Goal: Task Accomplishment & Management: Manage account settings

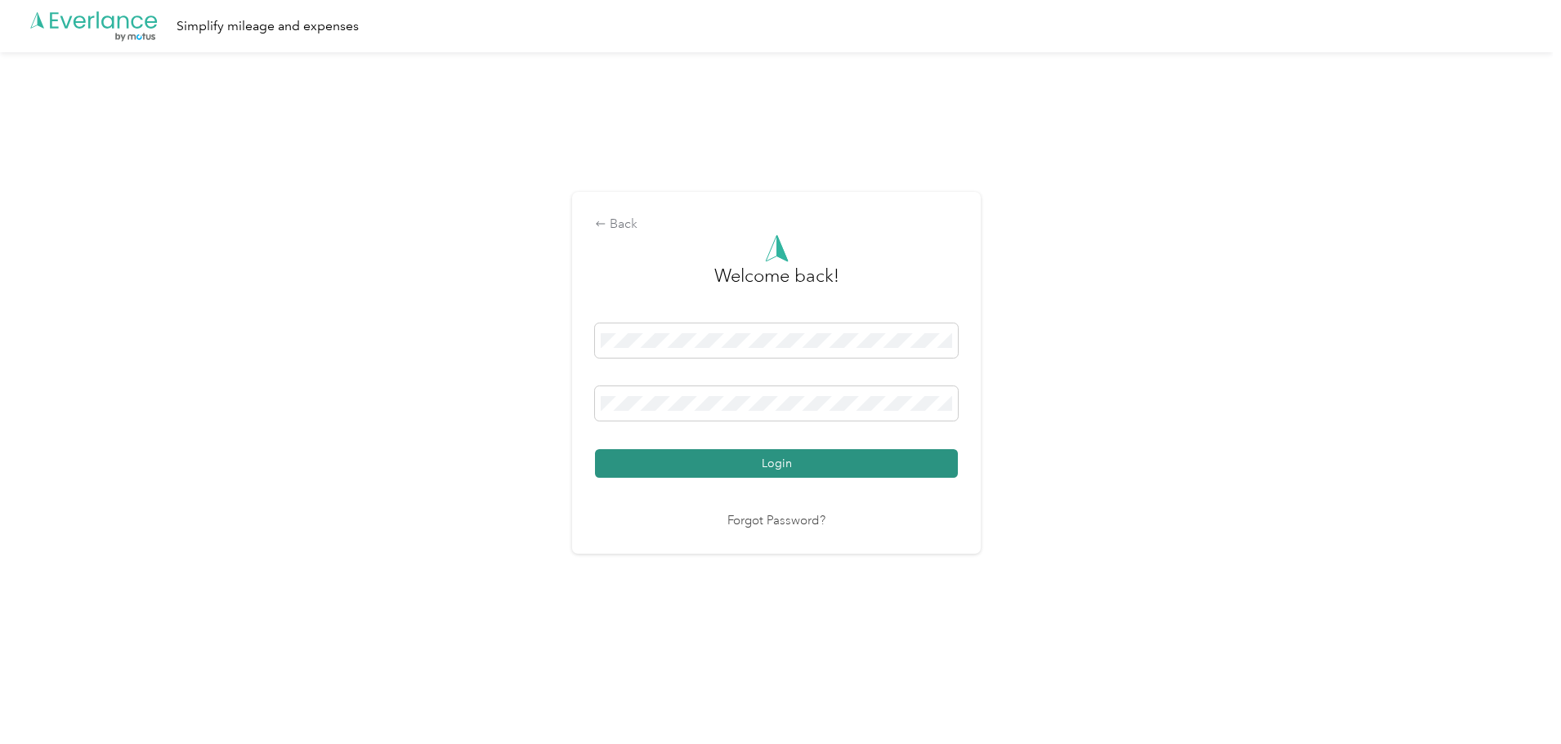
click at [776, 470] on button "Login" at bounding box center [776, 463] width 363 height 29
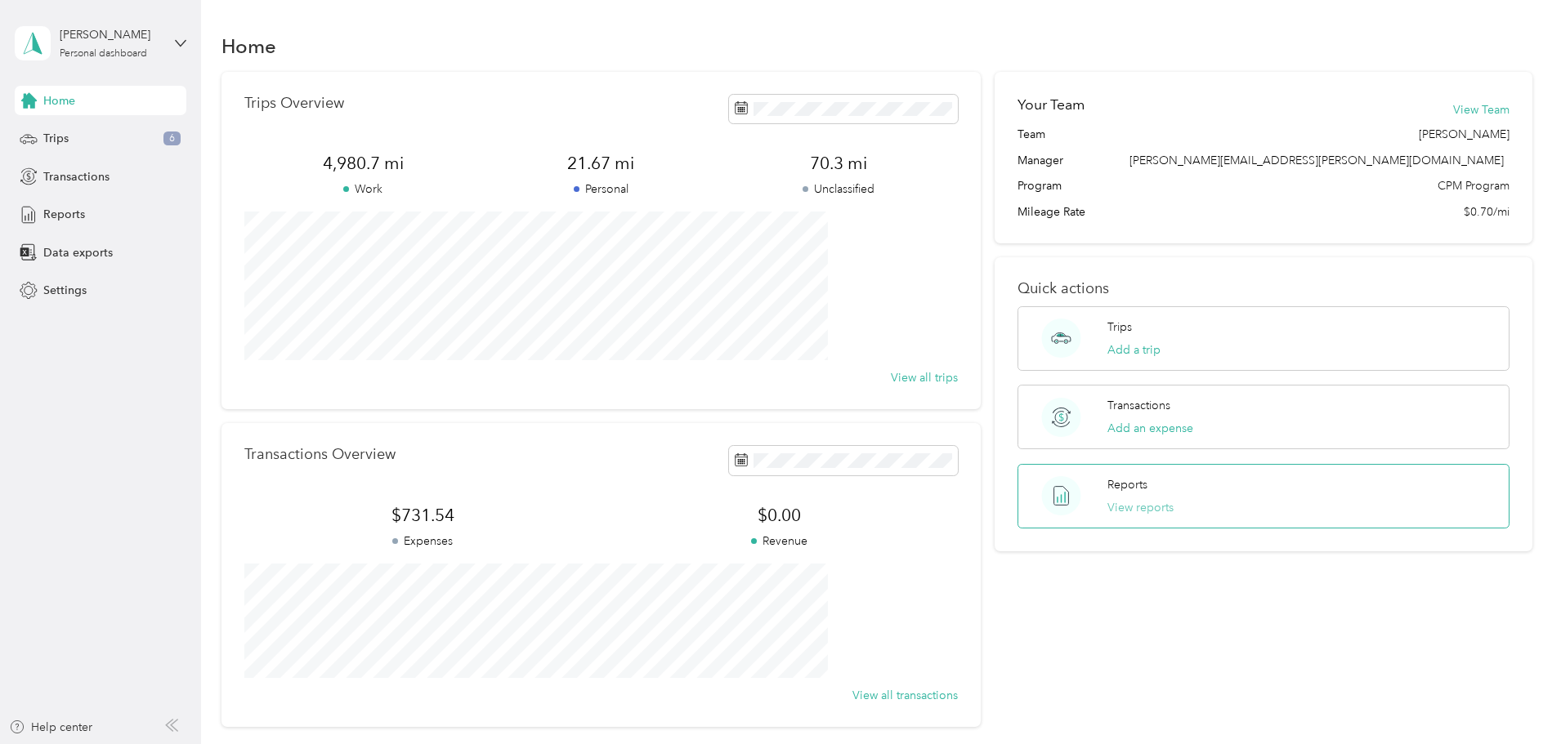
click at [1109, 507] on button "View reports" at bounding box center [1140, 507] width 66 height 17
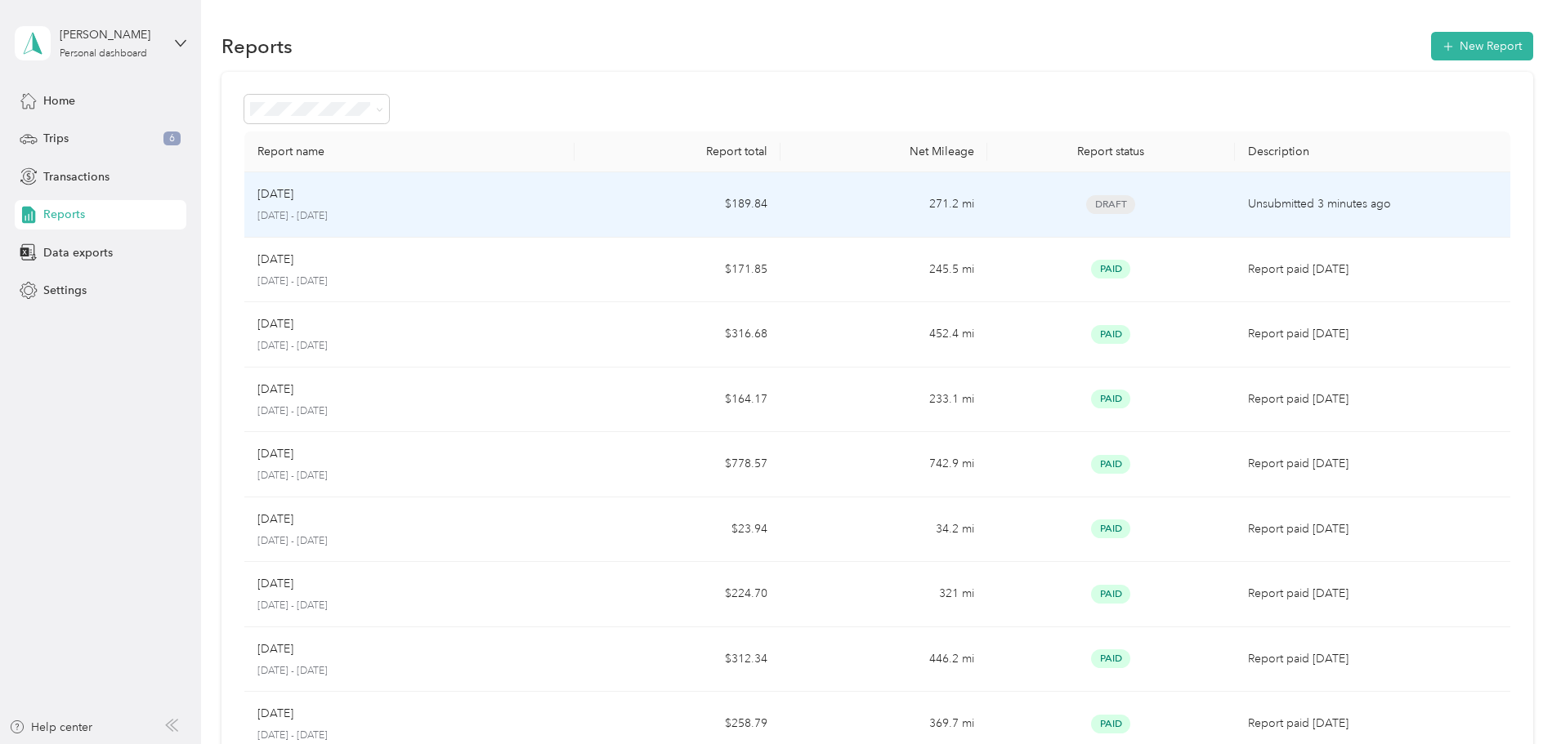
click at [293, 195] on p "[DATE]" at bounding box center [275, 194] width 36 height 18
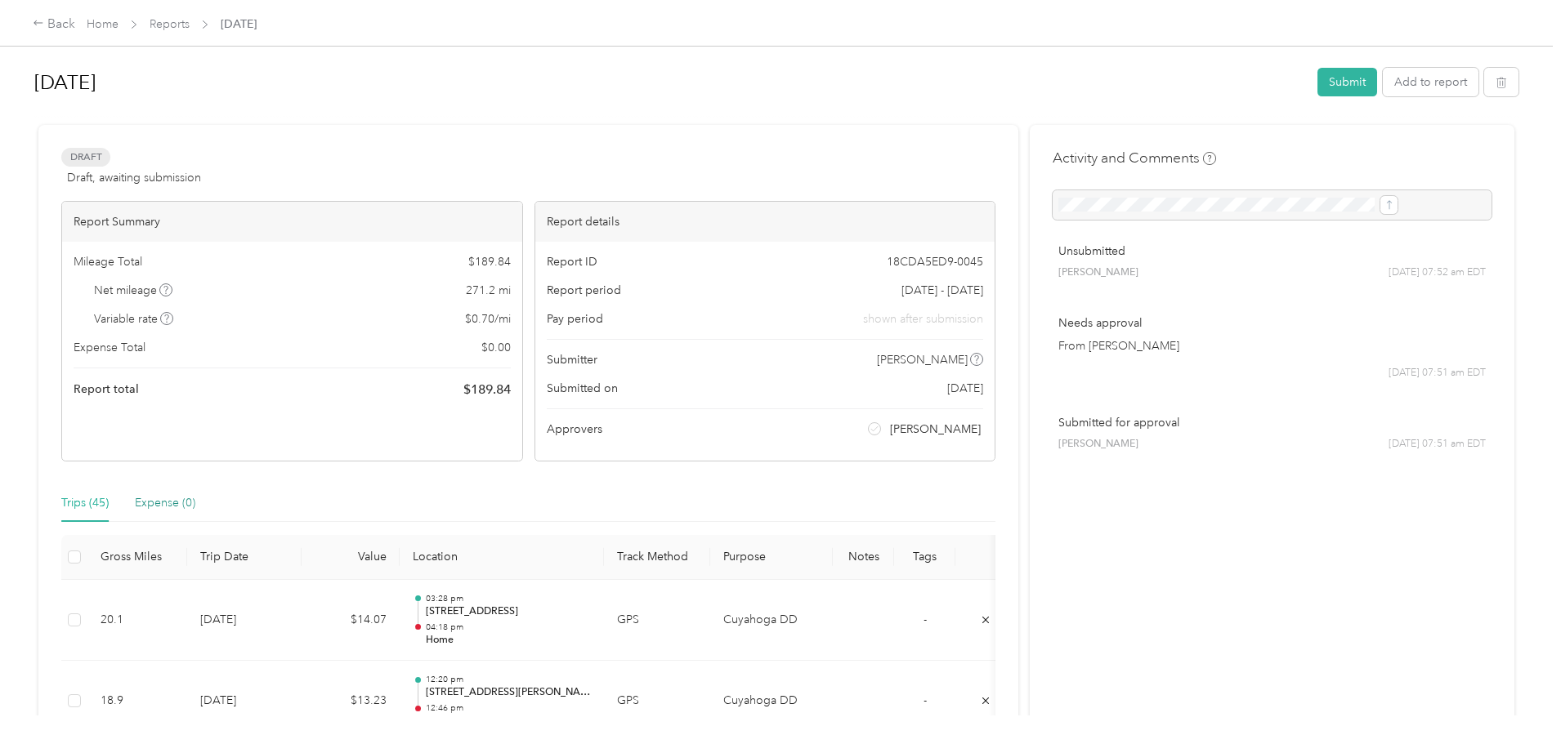
click at [195, 504] on div "Expense (0)" at bounding box center [165, 503] width 60 height 18
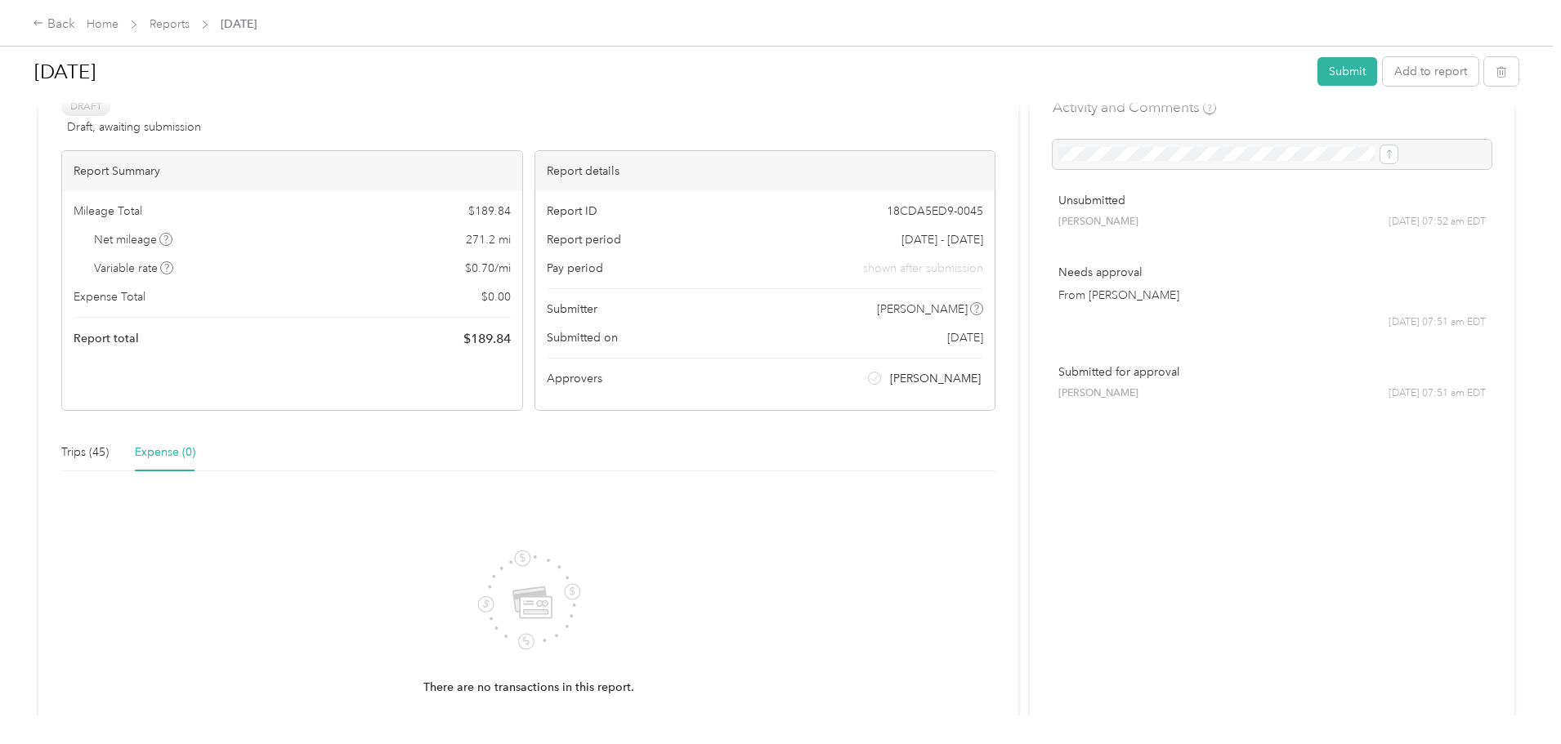
scroll to position [219, 0]
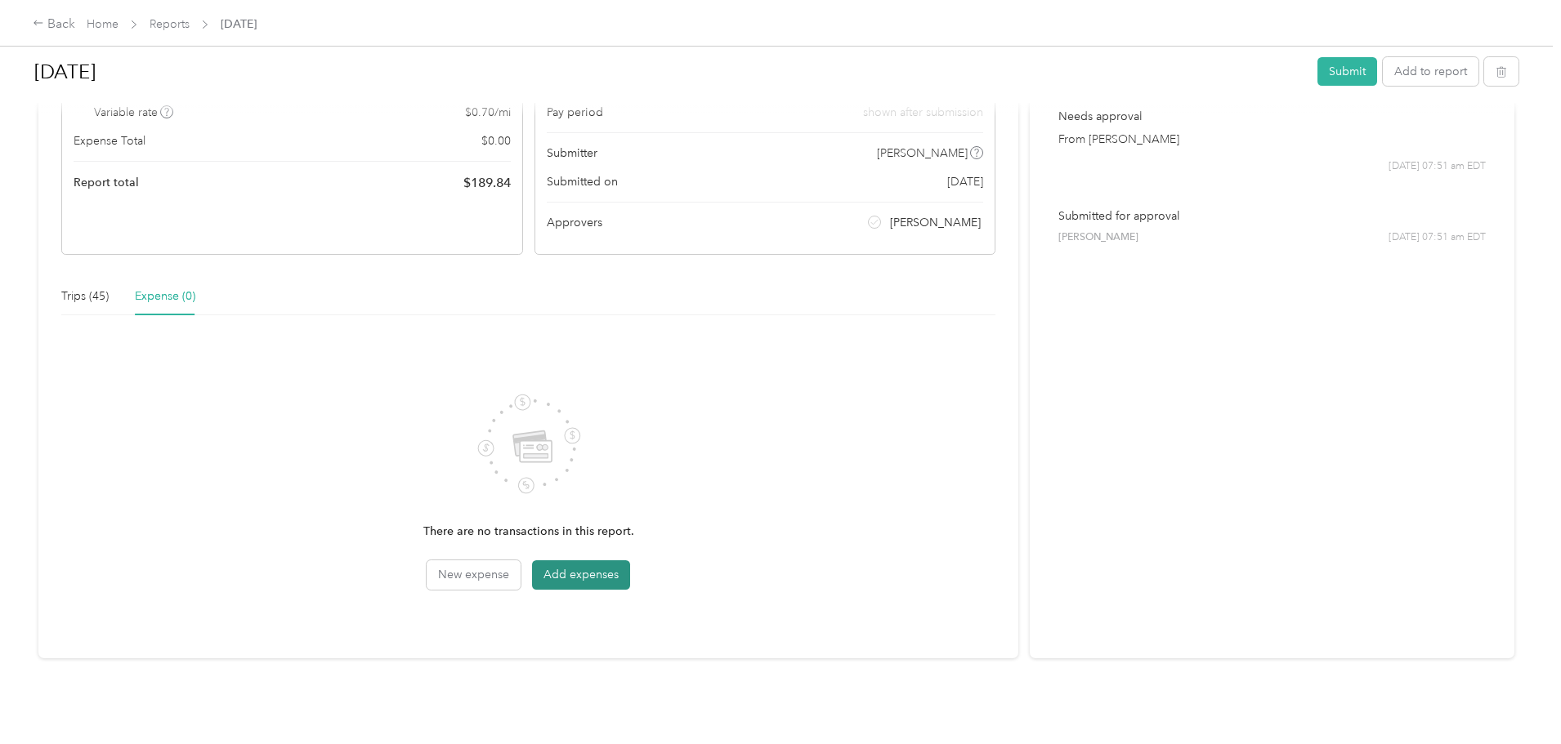
click at [630, 565] on button "Add expenses" at bounding box center [581, 575] width 98 height 29
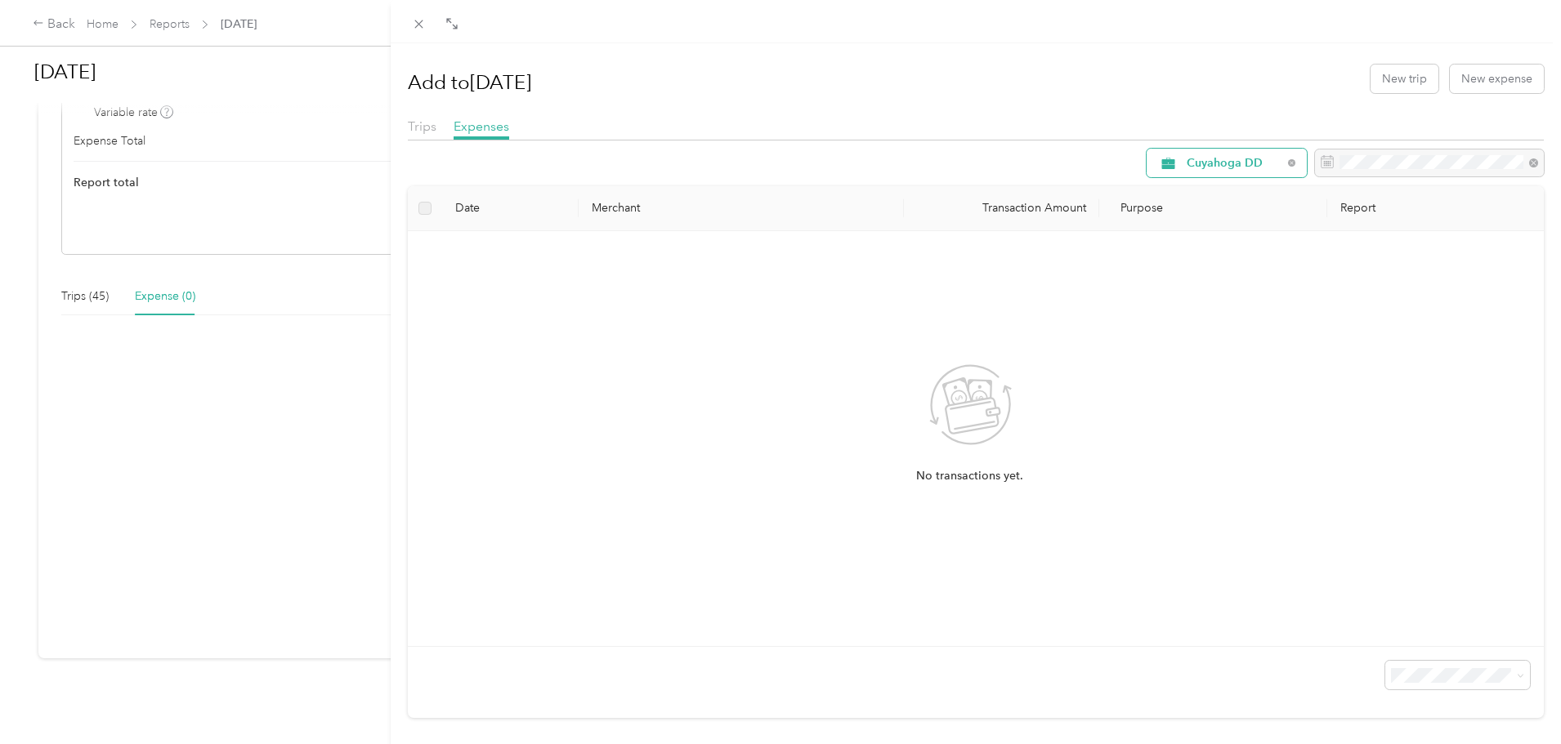
click at [1209, 161] on span "Cuyahoga DD" at bounding box center [1234, 163] width 96 height 11
click at [1205, 277] on span "Personal" at bounding box center [1228, 274] width 109 height 17
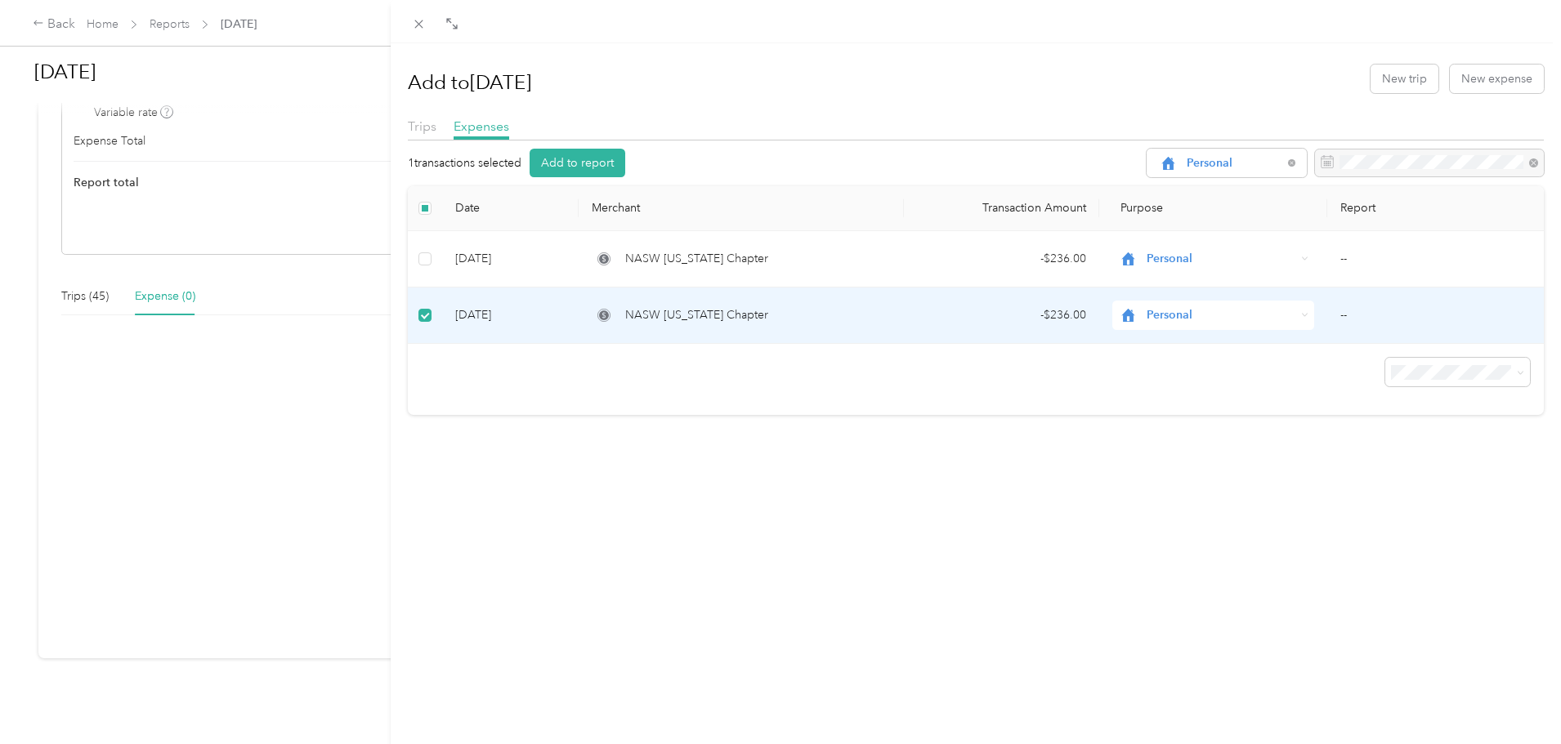
click at [498, 312] on td "[DATE]" at bounding box center [510, 316] width 136 height 56
click at [565, 163] on button "Add to report" at bounding box center [578, 163] width 96 height 29
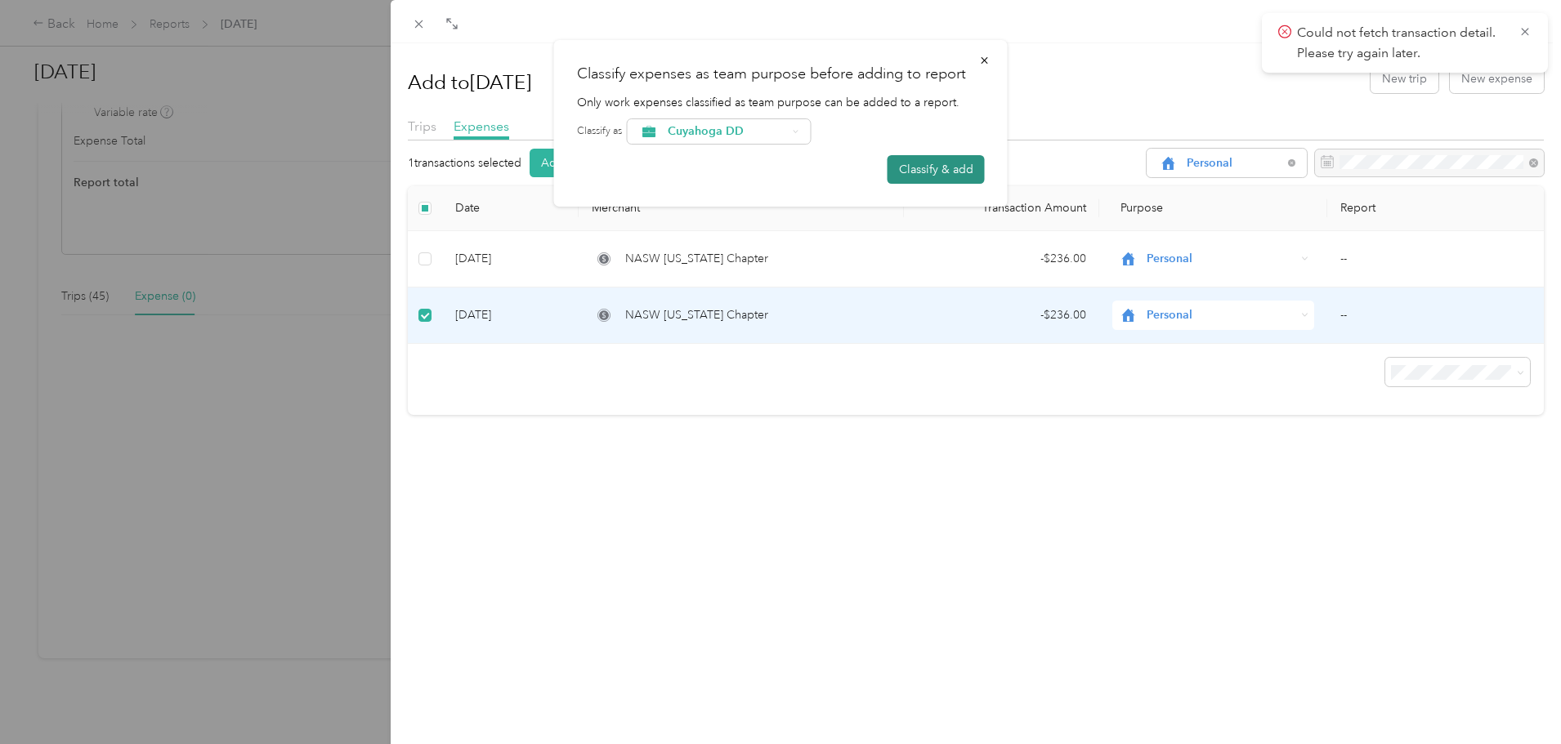
click at [918, 167] on button "Classify & add" at bounding box center [935, 169] width 97 height 29
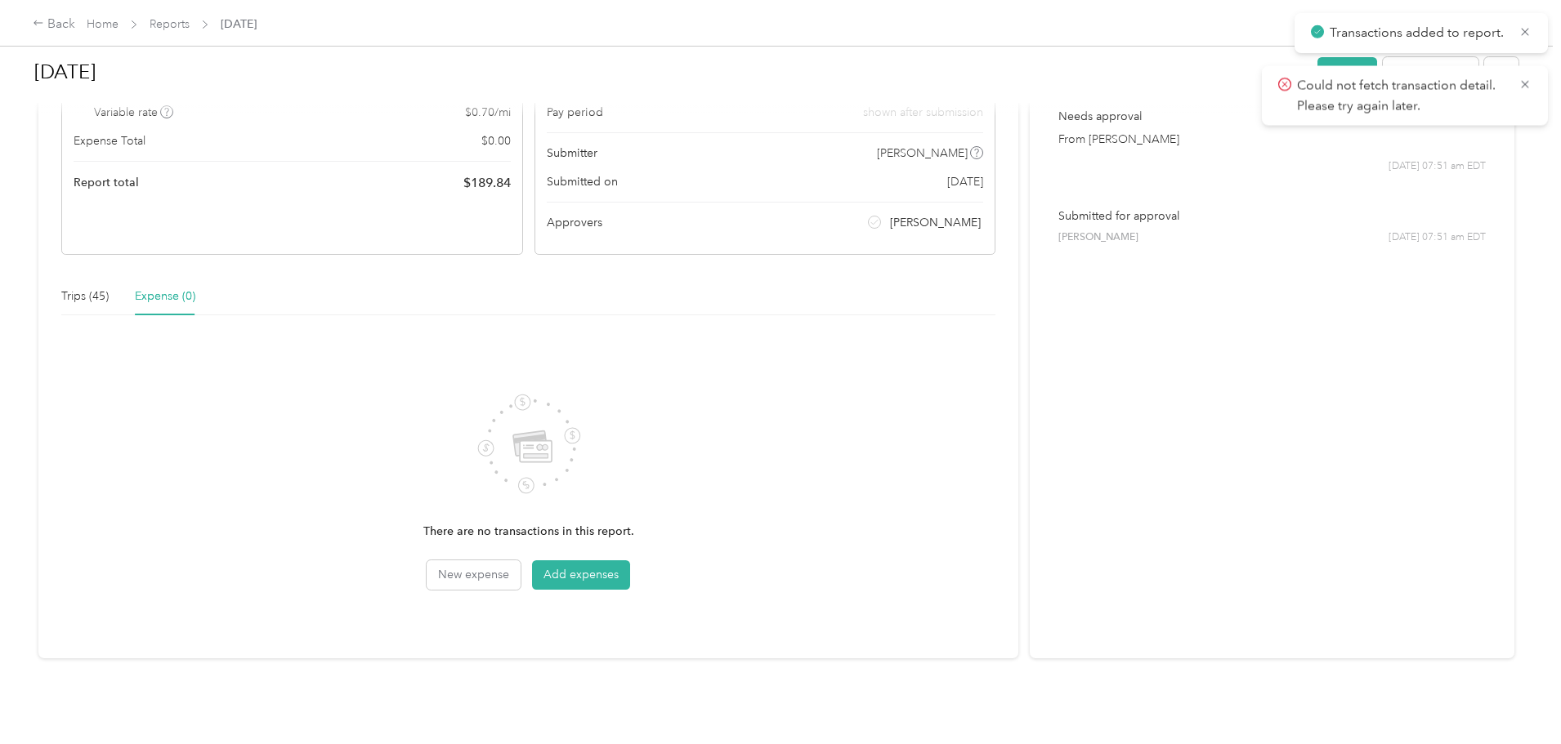
scroll to position [49, 0]
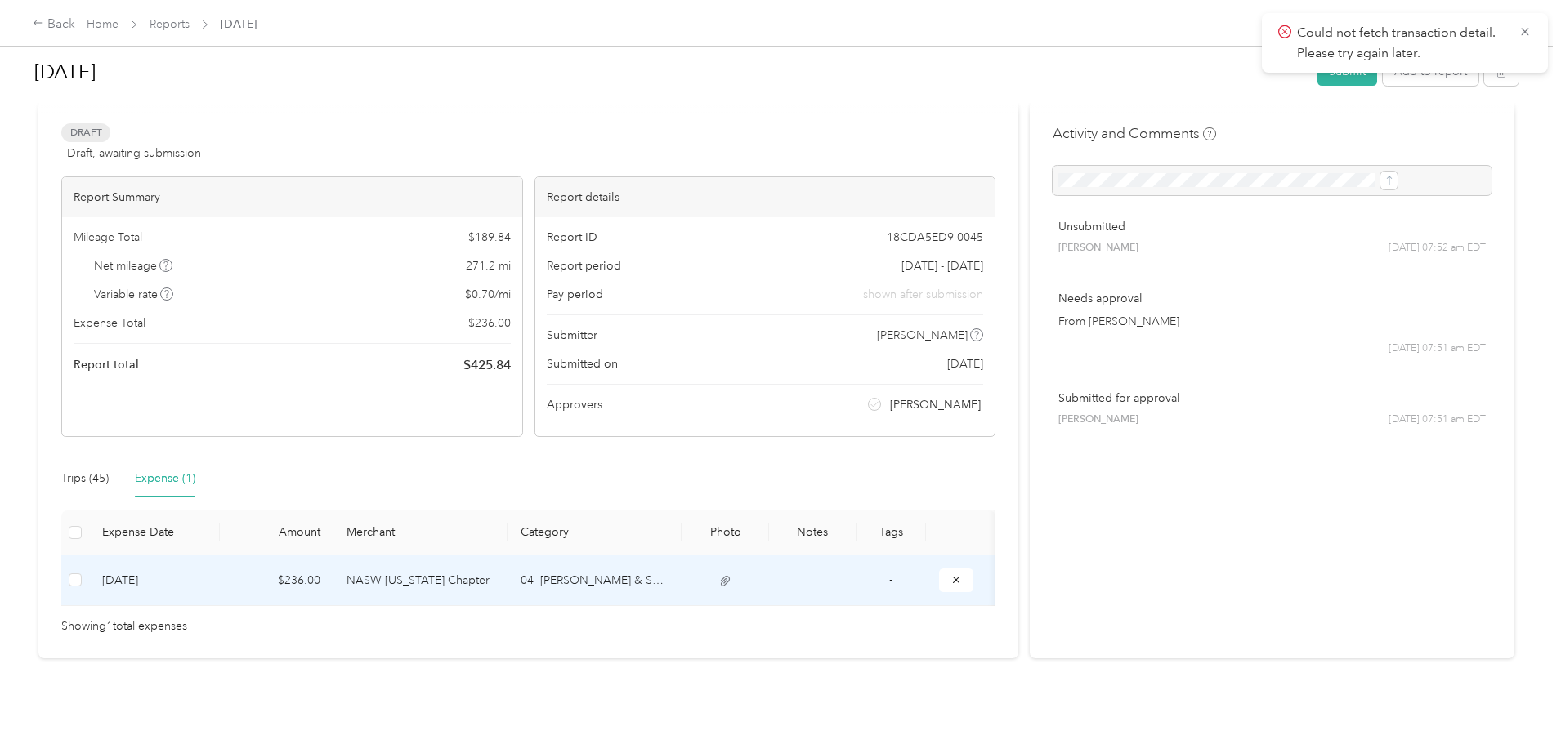
click at [220, 556] on td "[DATE]" at bounding box center [154, 581] width 131 height 51
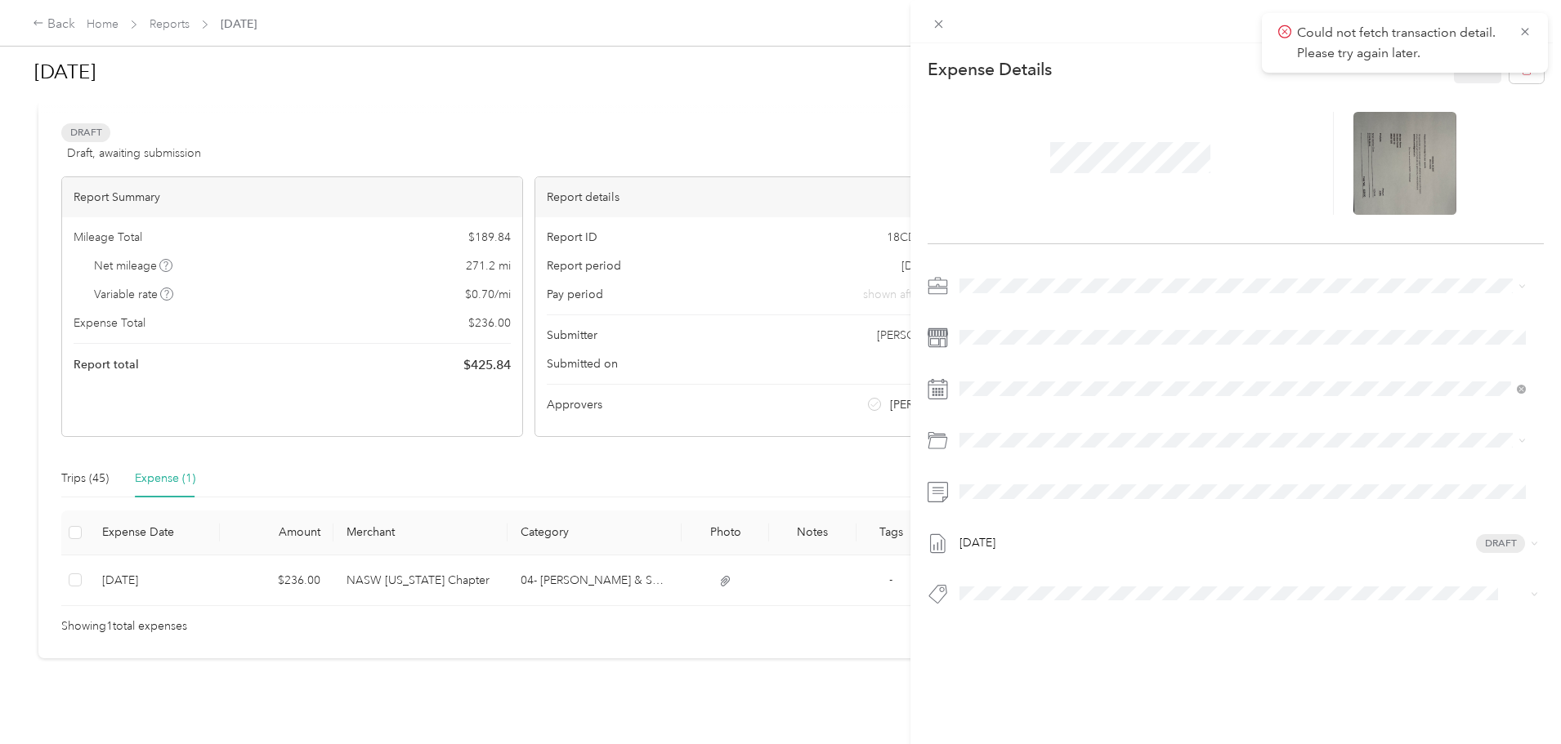
click at [246, 561] on div "This expense cannot be edited because it is either under review, approved, or p…" at bounding box center [780, 372] width 1561 height 744
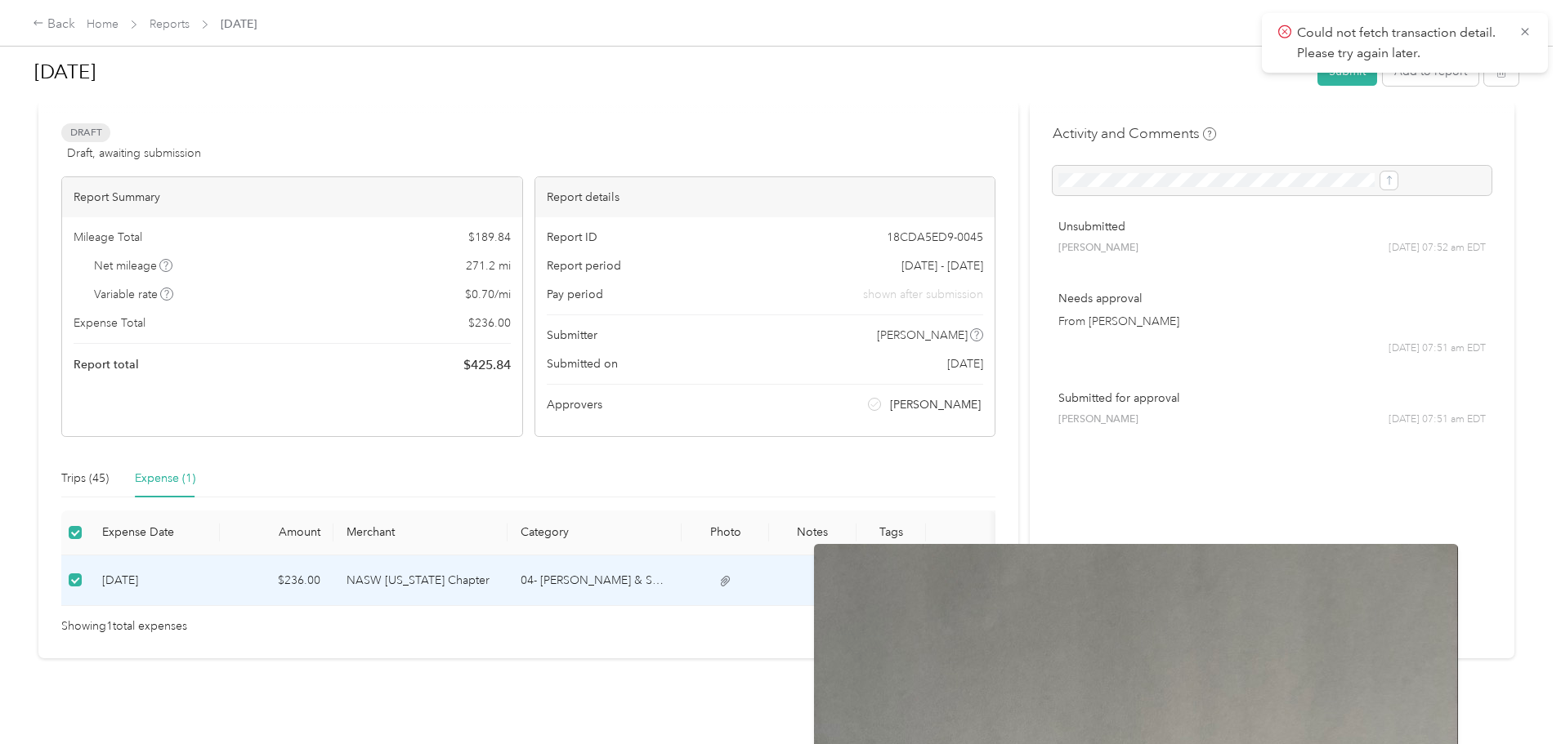
click at [731, 576] on icon at bounding box center [726, 581] width 10 height 11
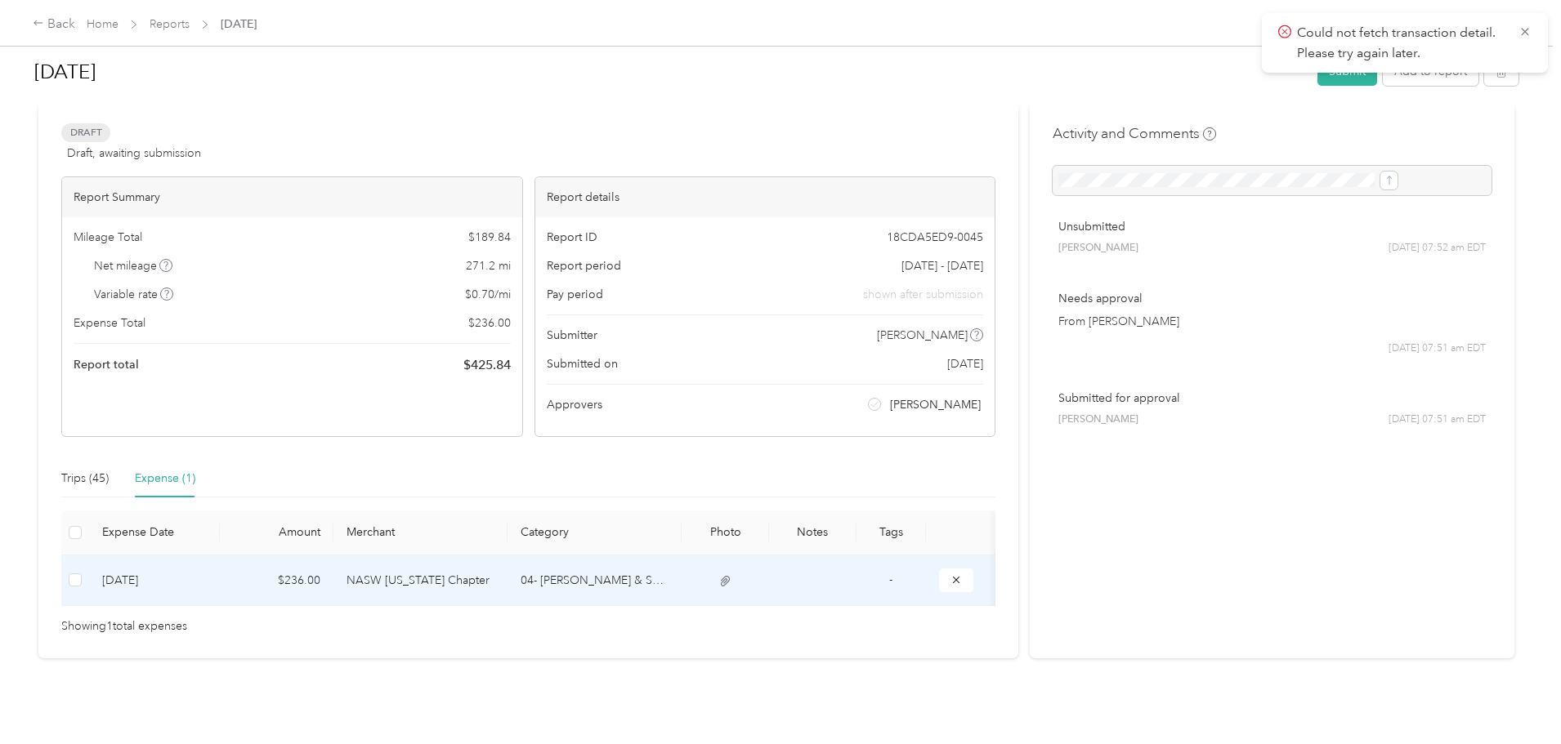
click at [220, 559] on td "[DATE]" at bounding box center [154, 581] width 131 height 51
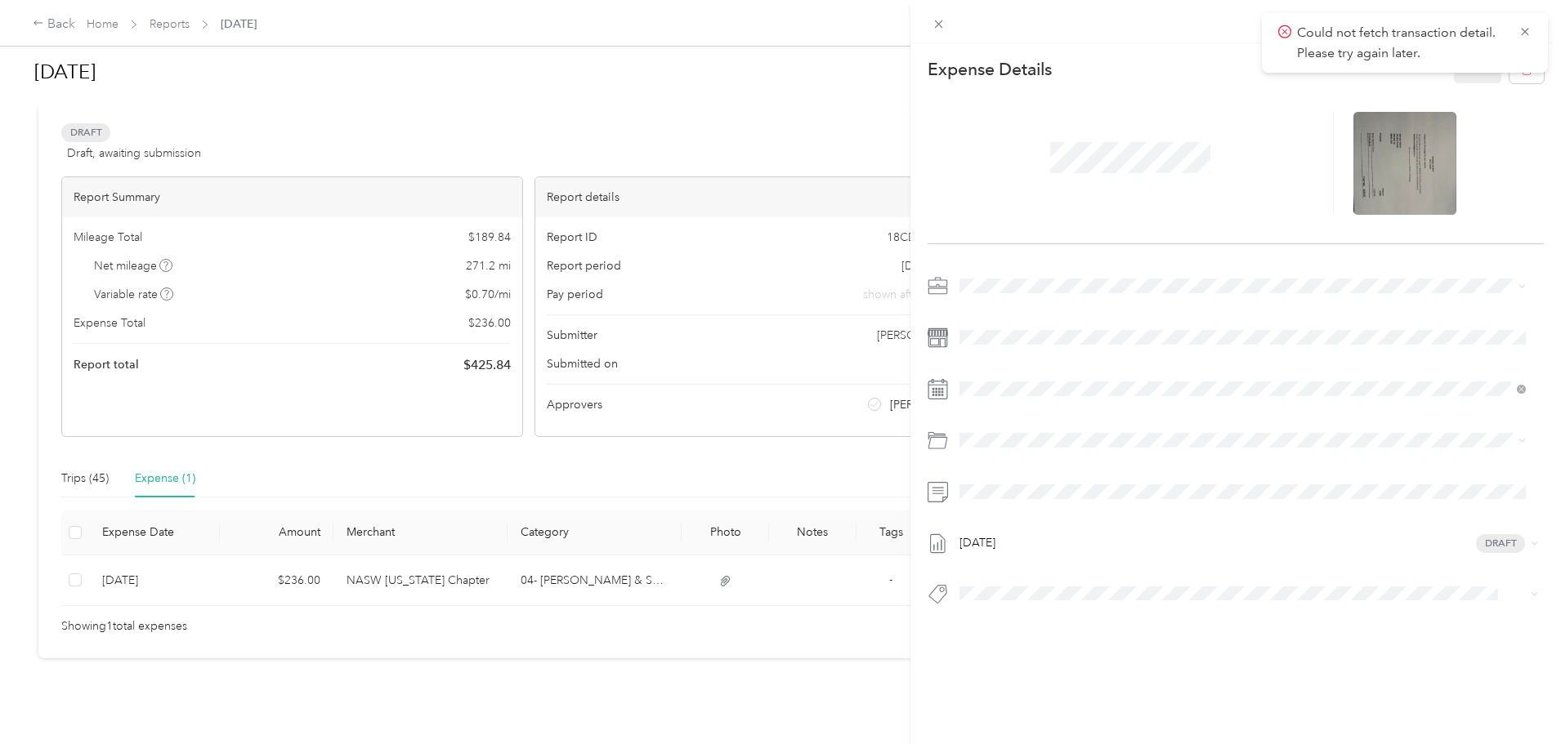
click at [938, 392] on icon at bounding box center [937, 389] width 20 height 20
click at [941, 391] on rect at bounding box center [942, 392] width 2 height 2
click at [1121, 613] on div "27" at bounding box center [1119, 615] width 21 height 20
click at [1463, 77] on button "Save" at bounding box center [1477, 69] width 47 height 29
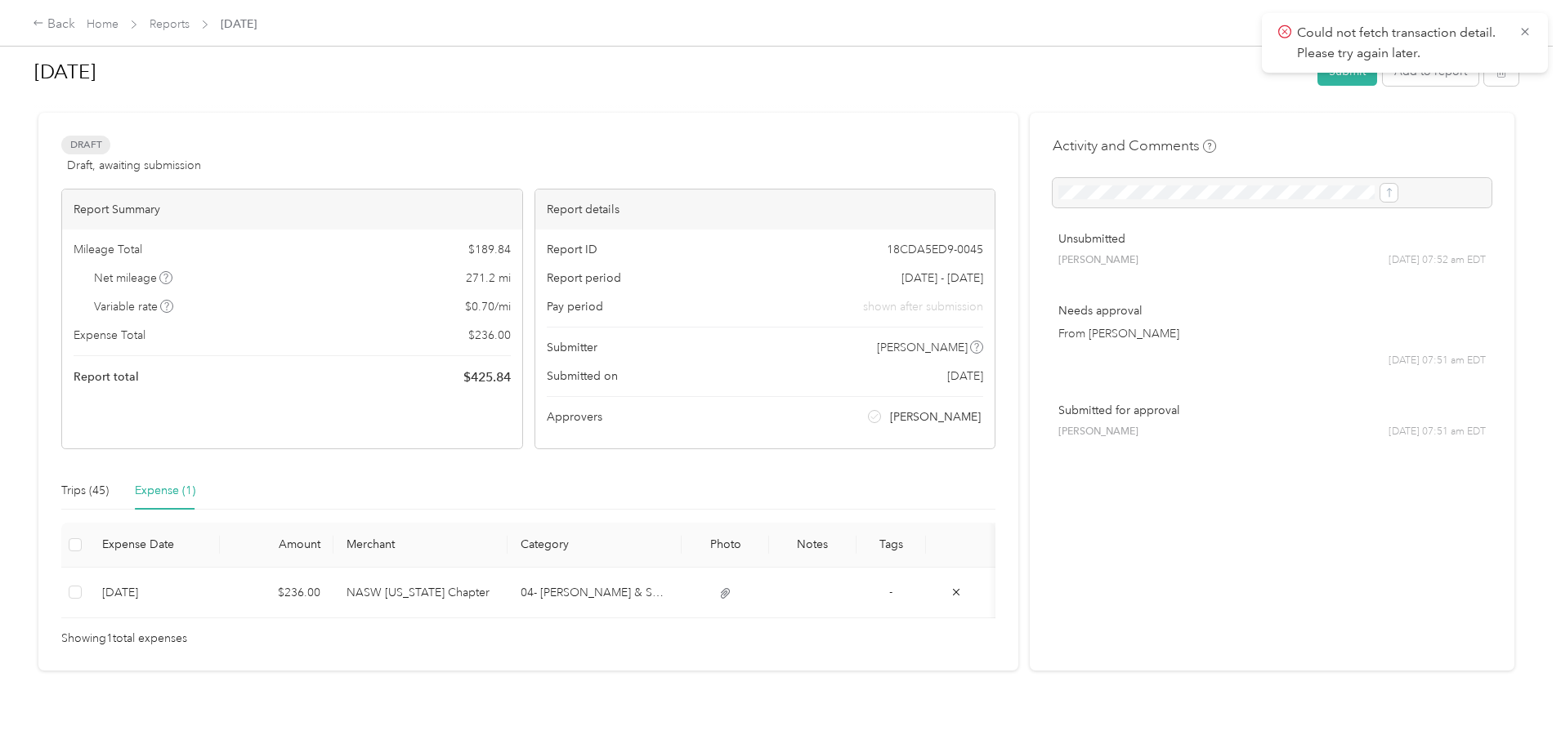
scroll to position [0, 0]
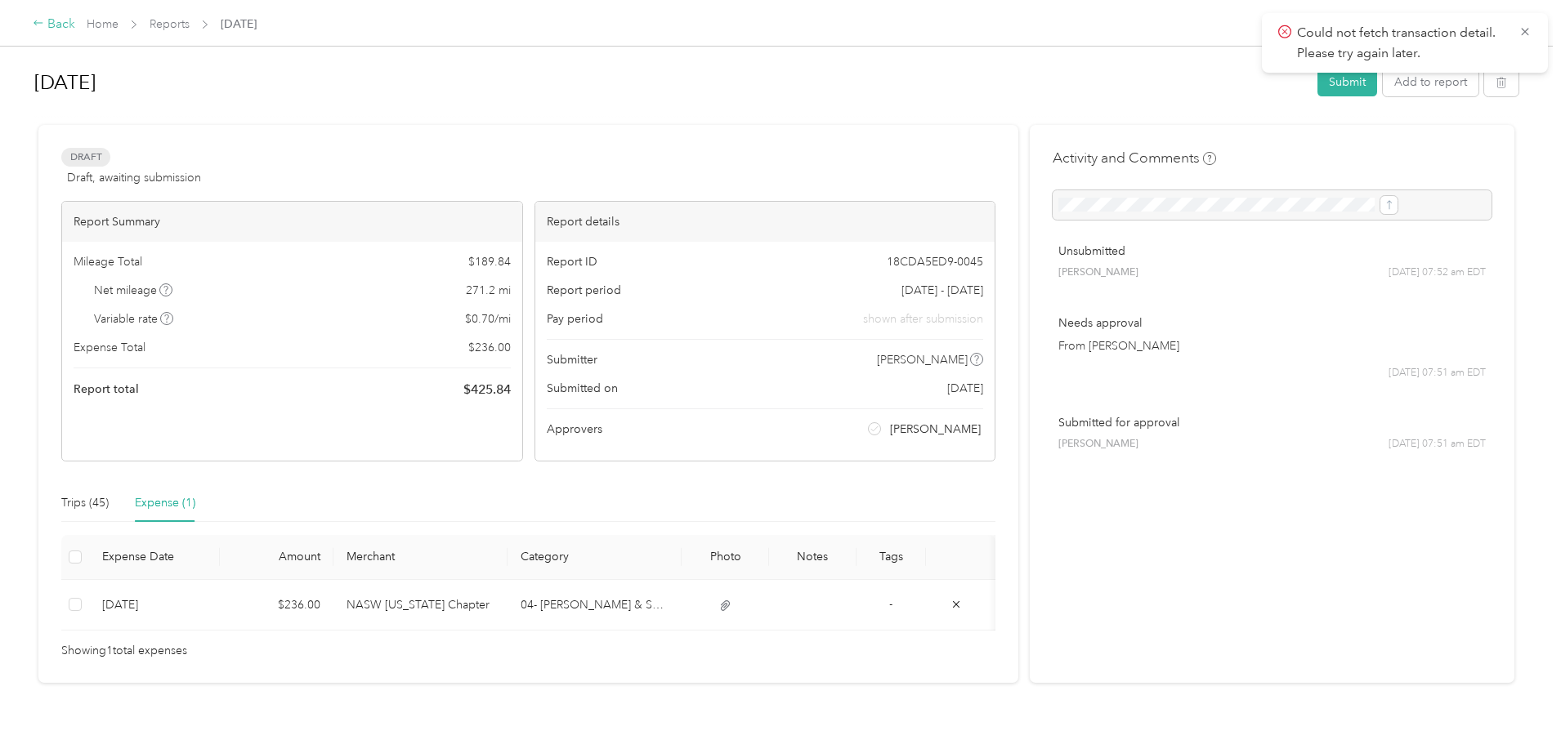
click at [75, 29] on div "Back" at bounding box center [54, 25] width 42 height 20
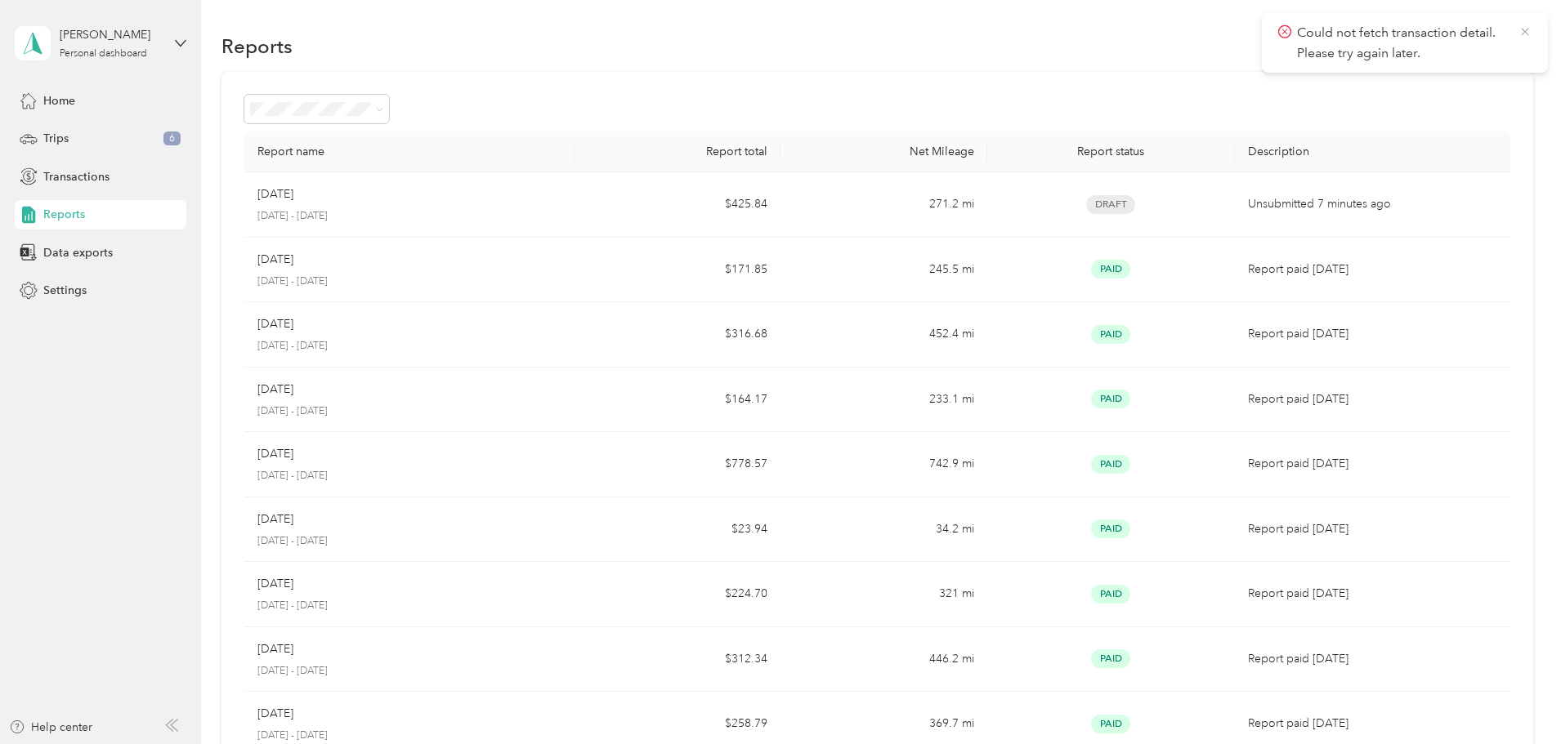
click at [1522, 29] on icon at bounding box center [1524, 31] width 7 height 7
click at [57, 100] on span "Home" at bounding box center [59, 100] width 32 height 17
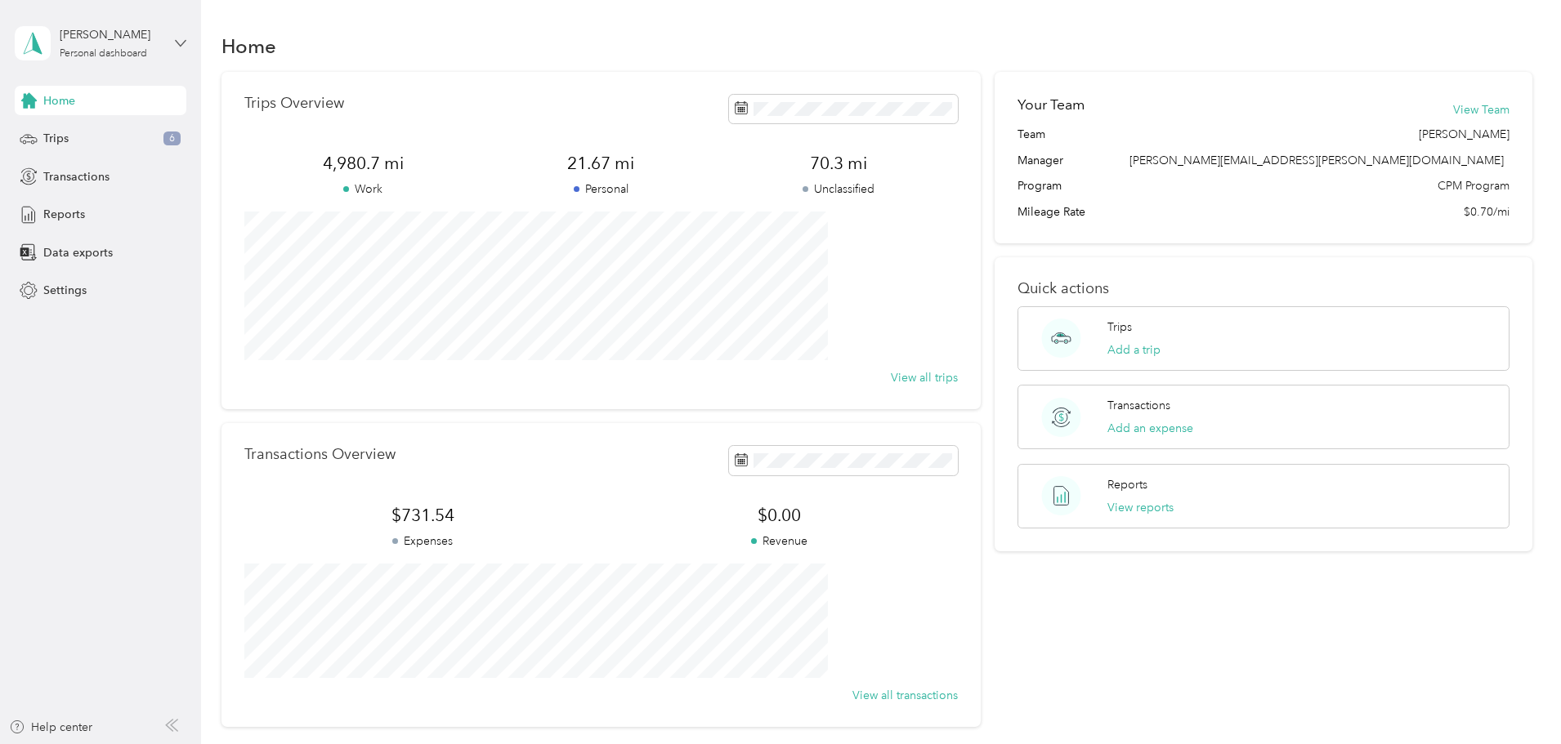
click at [182, 46] on icon at bounding box center [180, 43] width 11 height 11
click at [62, 131] on div "Log out" at bounding box center [60, 130] width 63 height 17
